Goal: Task Accomplishment & Management: Manage account settings

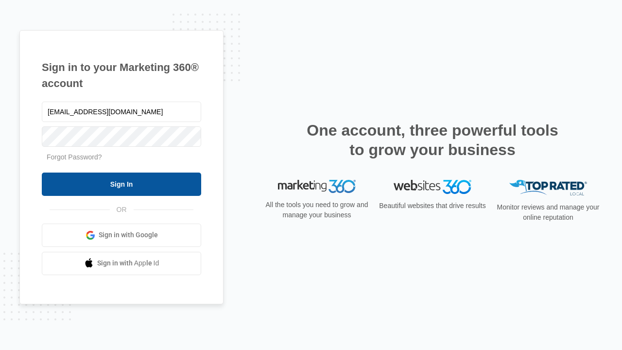
click at [121, 184] on input "Sign In" at bounding box center [121, 183] width 159 height 23
